Goal: Task Accomplishment & Management: Find specific page/section

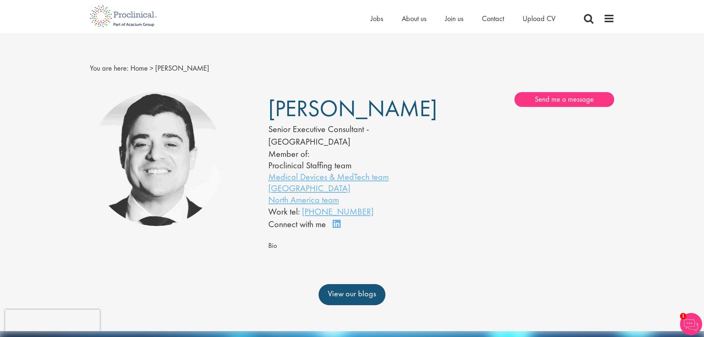
click at [75, 24] on div "Home Jobs About us Join us Contact Upload CV" at bounding box center [352, 14] width 704 height 28
click at [108, 18] on img at bounding box center [123, 16] width 78 height 33
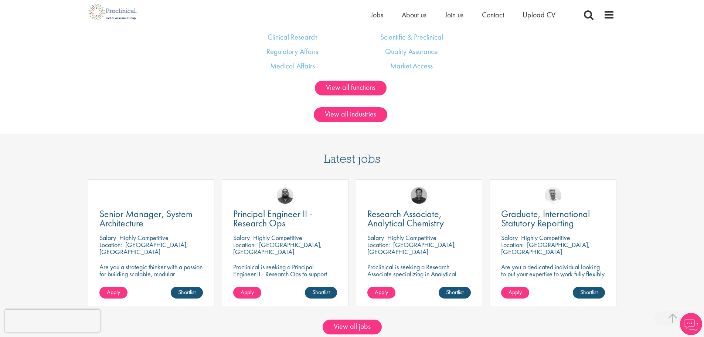
scroll to position [665, 0]
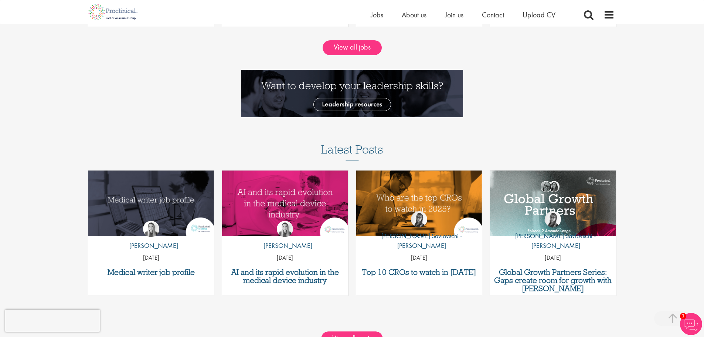
click at [180, 140] on div "We help you grow in the life science industry Play video Our suite of services …" at bounding box center [352, 263] width 704 height 2179
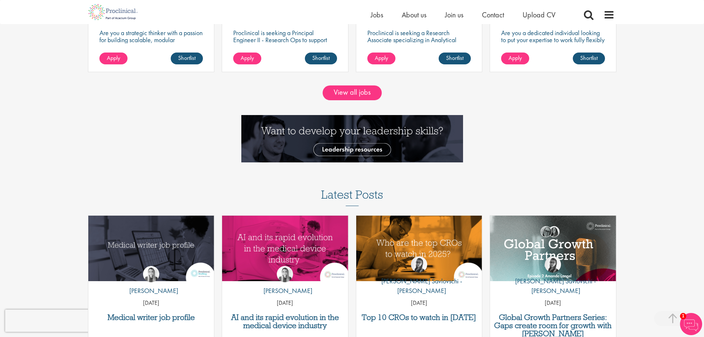
scroll to position [739, 0]
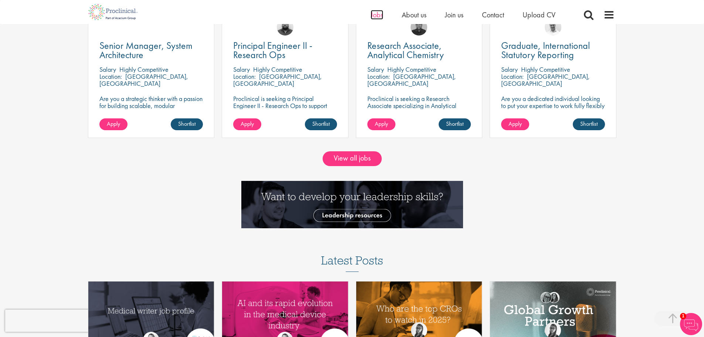
click at [382, 16] on span "Jobs" at bounding box center [377, 15] width 13 height 10
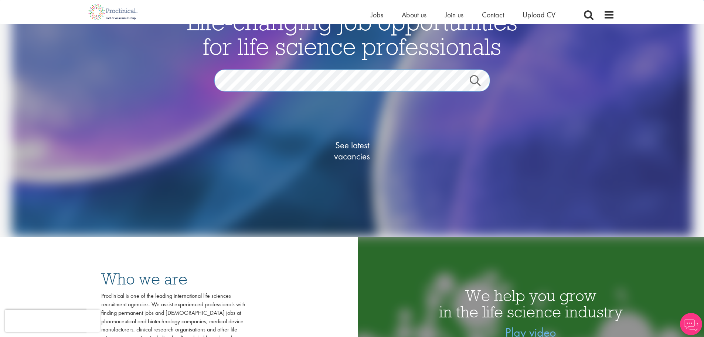
scroll to position [74, 0]
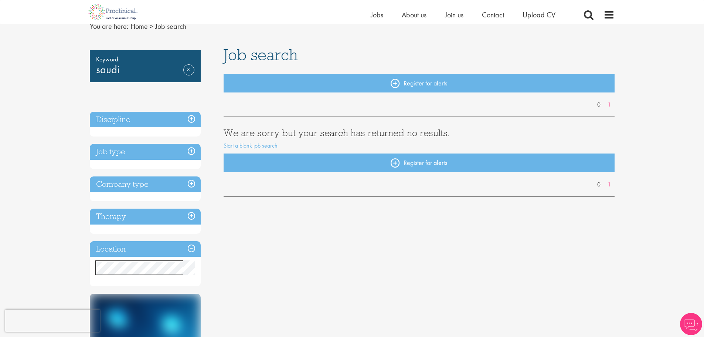
scroll to position [74, 0]
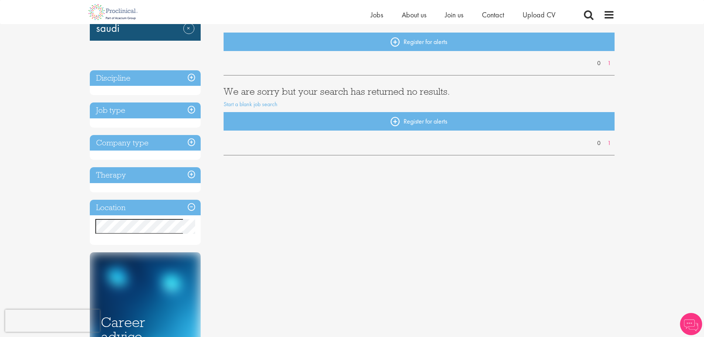
click at [173, 214] on h3 "Location" at bounding box center [145, 208] width 111 height 16
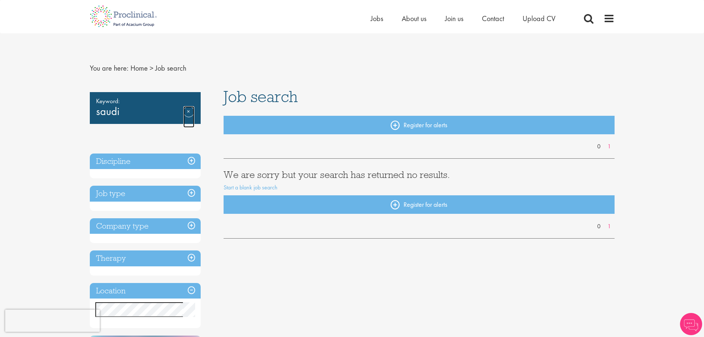
click at [188, 110] on link "Remove" at bounding box center [188, 116] width 11 height 21
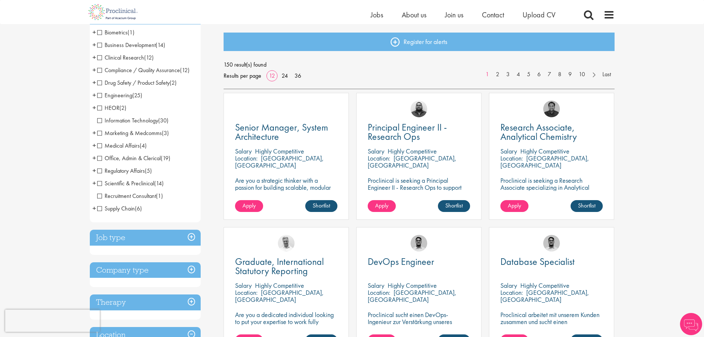
scroll to position [296, 0]
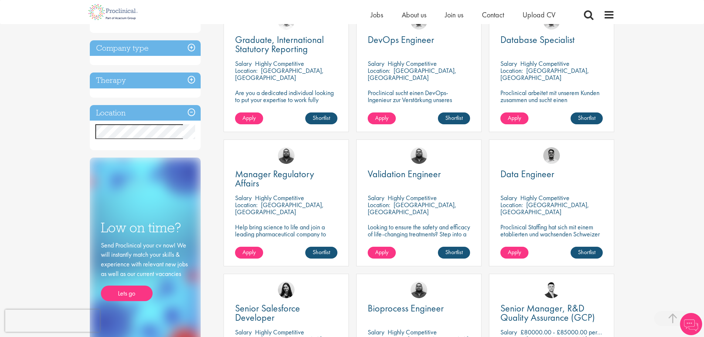
click at [170, 118] on h3 "Location" at bounding box center [145, 113] width 111 height 16
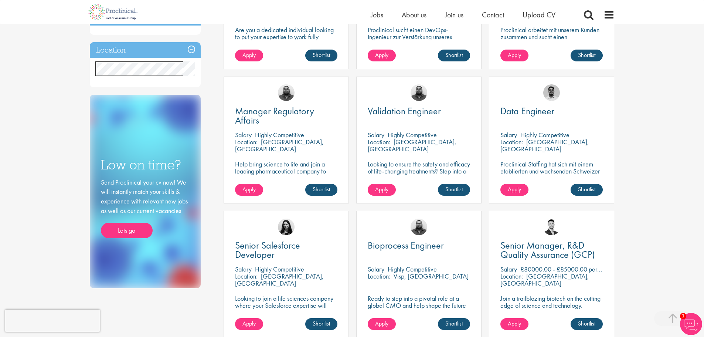
scroll to position [443, 0]
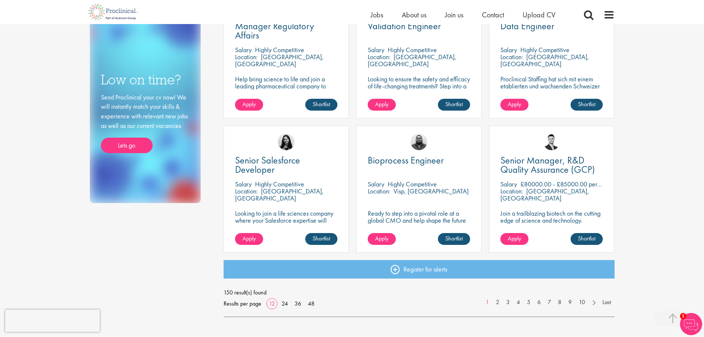
click at [653, 190] on div "You are here: Home > Job search Discipline Biometrics (1) - + Statistics (1) Bu…" at bounding box center [352, 39] width 704 height 964
click at [581, 191] on p "[GEOGRAPHIC_DATA], [GEOGRAPHIC_DATA]" at bounding box center [544, 195] width 89 height 16
drag, startPoint x: 581, startPoint y: 191, endPoint x: 577, endPoint y: 196, distance: 6.1
click at [581, 192] on p "[GEOGRAPHIC_DATA], [GEOGRAPHIC_DATA]" at bounding box center [544, 195] width 89 height 16
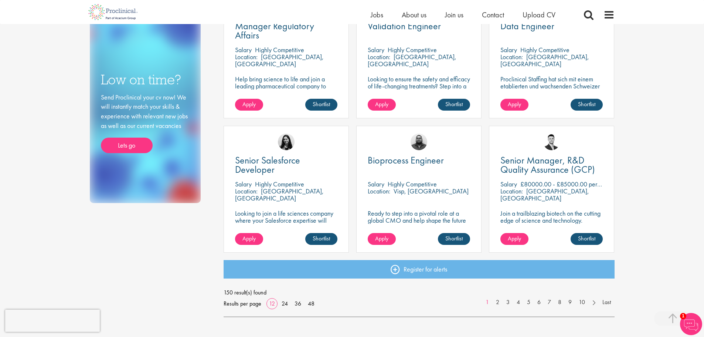
click at [577, 196] on div "Location: Maidenhead, England" at bounding box center [551, 194] width 102 height 15
click at [578, 182] on p "£80000.00 - £85000.00 per annum" at bounding box center [567, 184] width 95 height 8
click at [572, 188] on p "[GEOGRAPHIC_DATA], [GEOGRAPHIC_DATA]" at bounding box center [544, 195] width 89 height 16
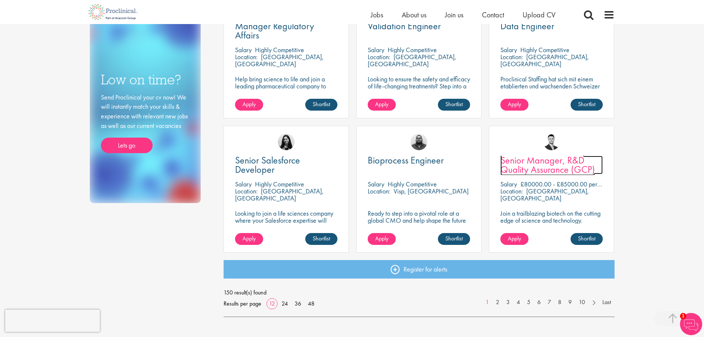
click at [559, 171] on span "Senior Manager, R&D Quality Assurance (GCP)" at bounding box center [547, 165] width 95 height 22
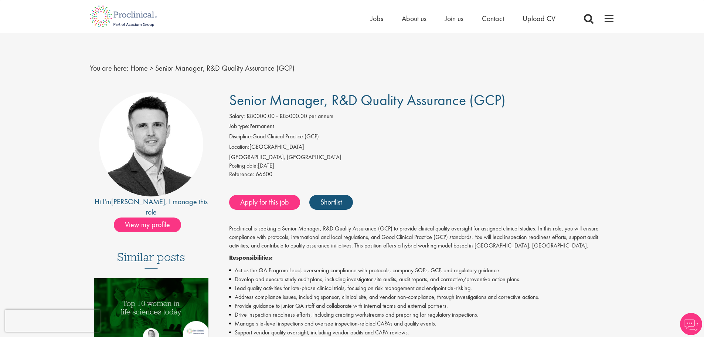
scroll to position [74, 0]
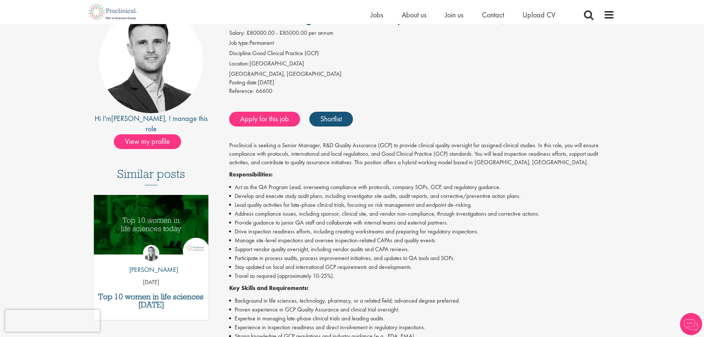
click at [605, 161] on p "Proclinical is seeking a Senior Manager, R&D Quality Assurance (GCP) to provide…" at bounding box center [421, 153] width 385 height 25
